Goal: Task Accomplishment & Management: Manage account settings

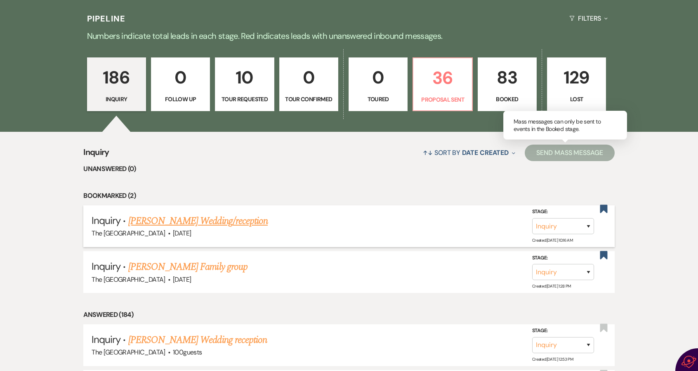
scroll to position [165, 0]
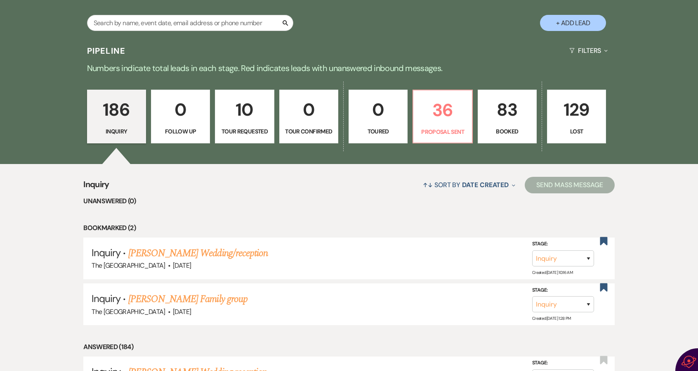
click at [506, 111] on p "83" at bounding box center [507, 110] width 48 height 28
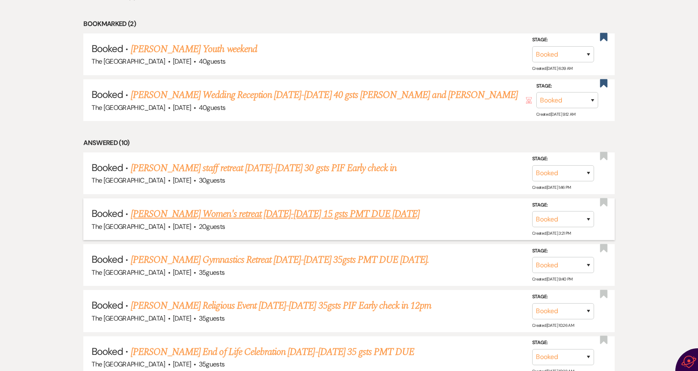
scroll to position [371, 0]
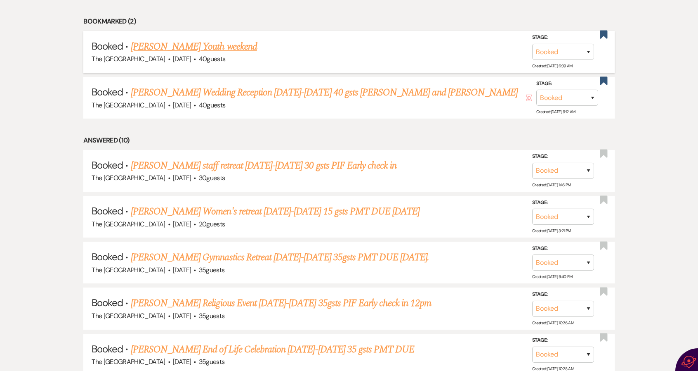
click at [201, 44] on link "[PERSON_NAME] Youth weekend" at bounding box center [194, 46] width 126 height 15
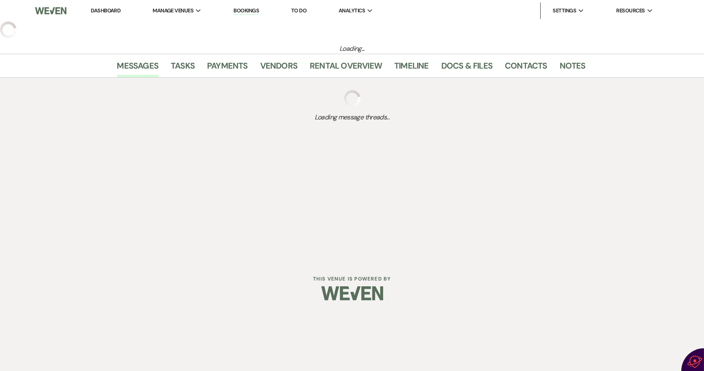
select select "10"
select select "13"
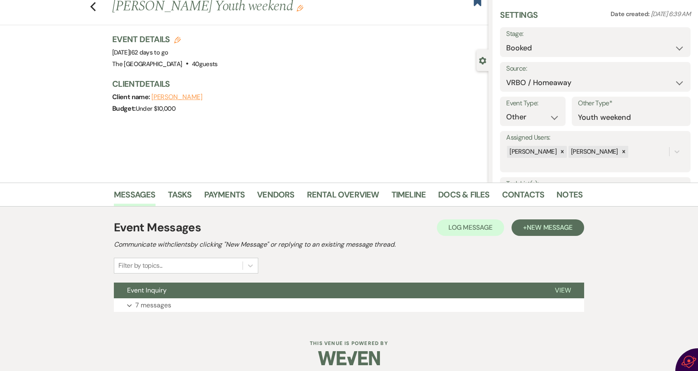
scroll to position [31, 0]
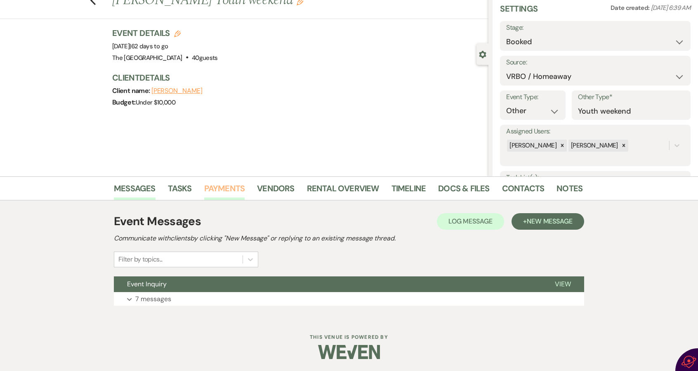
click at [233, 189] on link "Payments" at bounding box center [224, 191] width 41 height 18
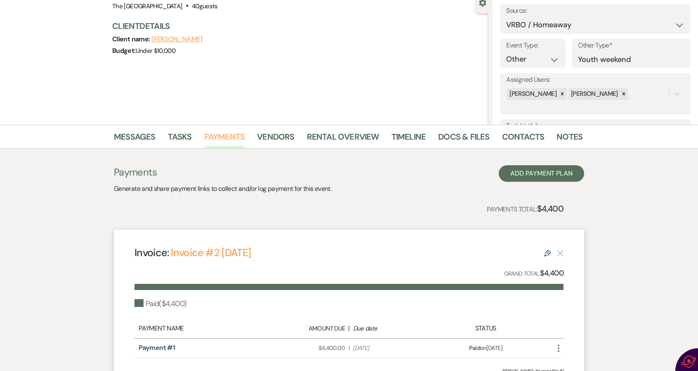
scroll to position [124, 0]
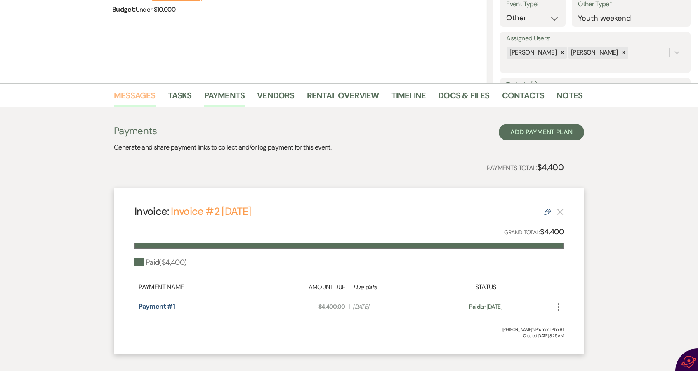
click at [128, 92] on link "Messages" at bounding box center [135, 98] width 42 height 18
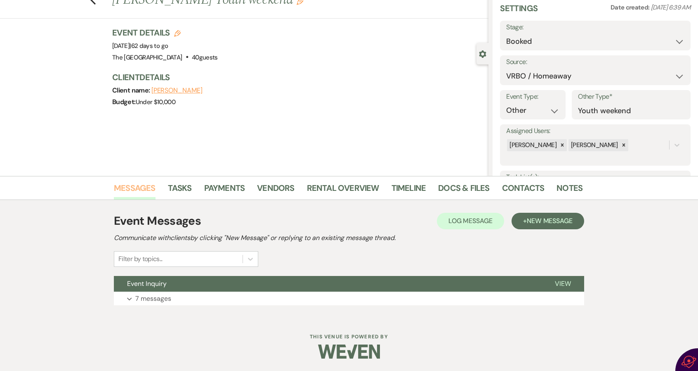
scroll to position [31, 0]
click at [569, 182] on link "Notes" at bounding box center [570, 191] width 26 height 18
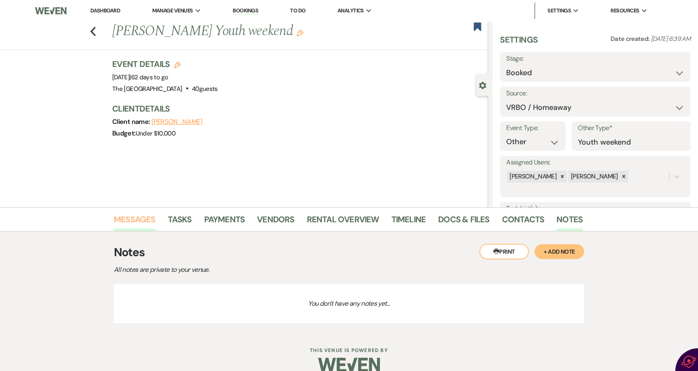
click at [130, 213] on link "Messages" at bounding box center [135, 222] width 42 height 18
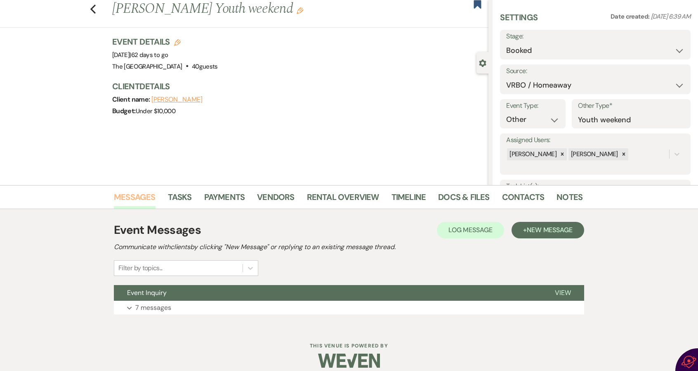
scroll to position [31, 0]
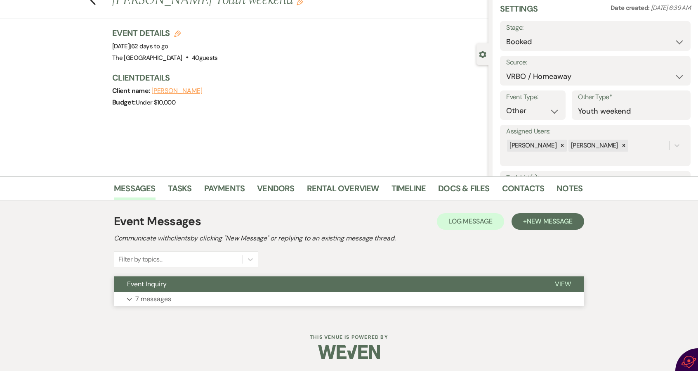
click at [158, 298] on p "7 messages" at bounding box center [153, 298] width 36 height 11
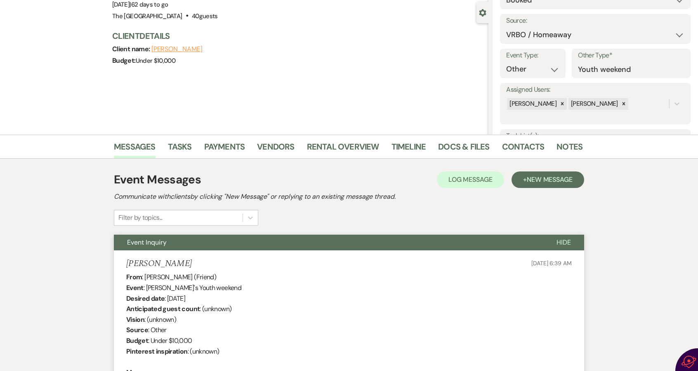
scroll to position [0, 0]
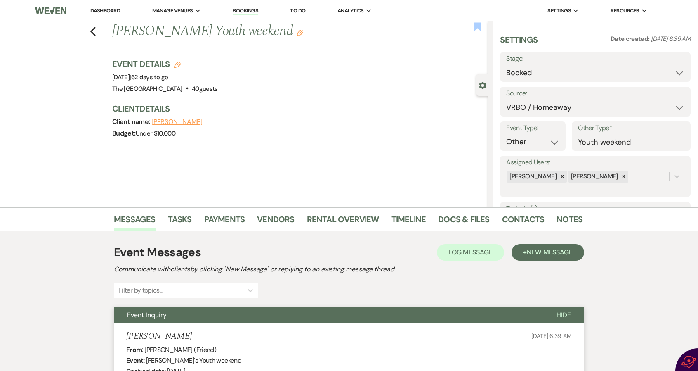
click at [479, 25] on use "button" at bounding box center [477, 26] width 7 height 8
click at [96, 29] on use "button" at bounding box center [92, 31] width 5 height 9
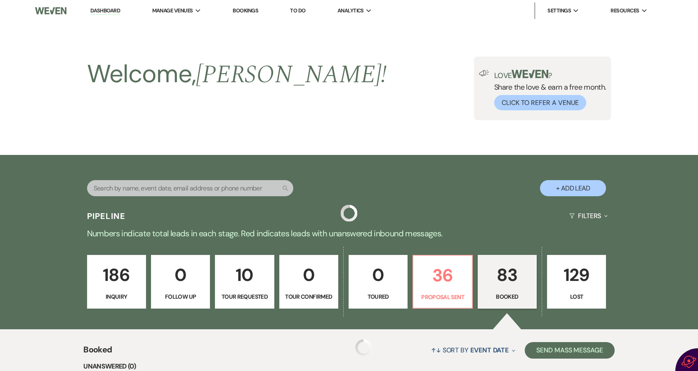
scroll to position [371, 0]
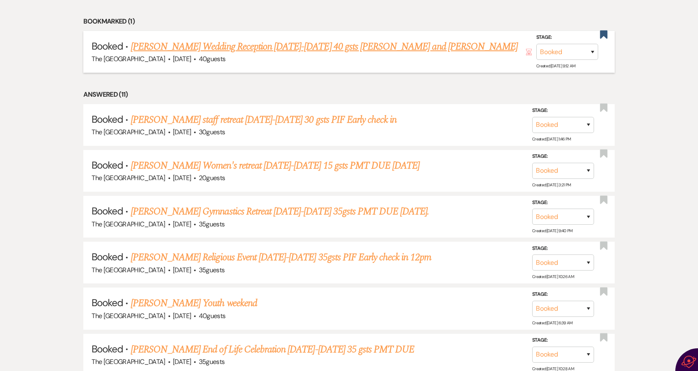
click at [206, 44] on link "[PERSON_NAME] Wedding Reception [DATE]-[DATE] 40 gsts [PERSON_NAME] and [PERSON…" at bounding box center [324, 46] width 387 height 15
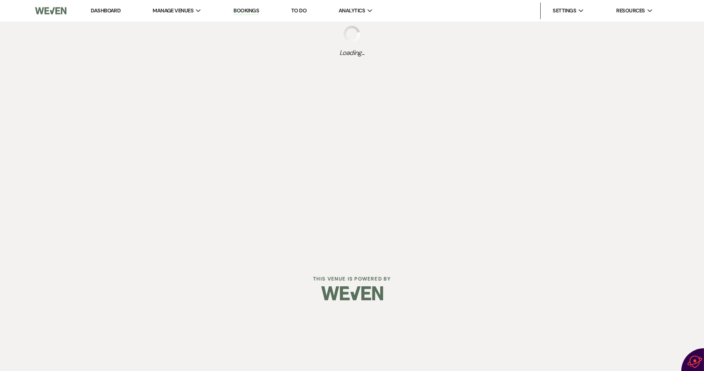
select select "10"
select select "11"
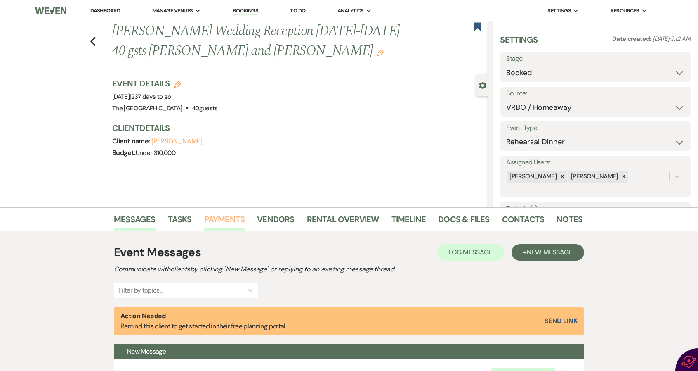
click at [228, 218] on link "Payments" at bounding box center [224, 222] width 41 height 18
